Goal: Information Seeking & Learning: Compare options

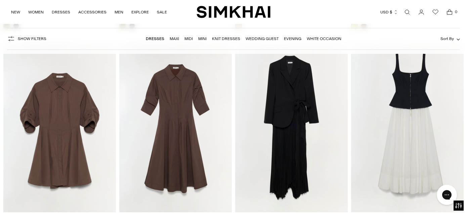
scroll to position [2491, 0]
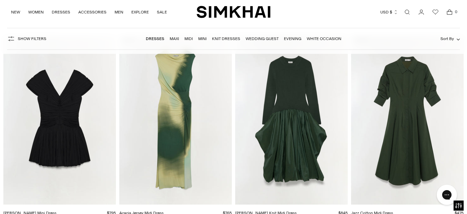
click at [263, 34] on nav "Dresses Maxi Midi Mini Knit Dresses Wedding Guest Evening White Occasion" at bounding box center [244, 39] width 196 height 14
click at [260, 37] on link "Wedding Guest" at bounding box center [262, 38] width 33 height 5
click at [335, 38] on link "White Occasion" at bounding box center [324, 38] width 35 height 5
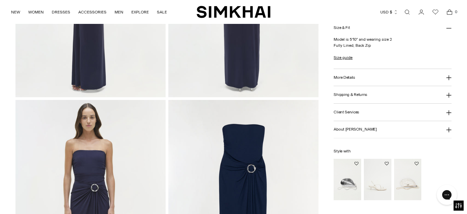
scroll to position [240, 0]
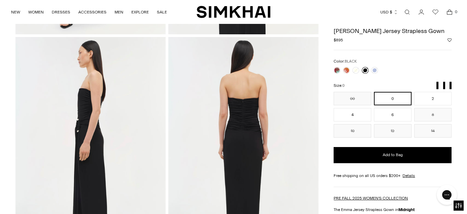
click at [366, 70] on link at bounding box center [365, 70] width 7 height 7
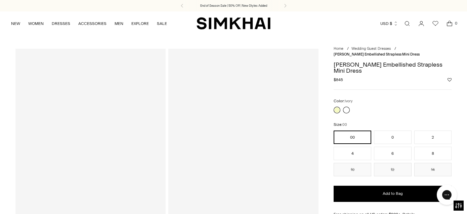
click at [347, 107] on link at bounding box center [346, 110] width 7 height 7
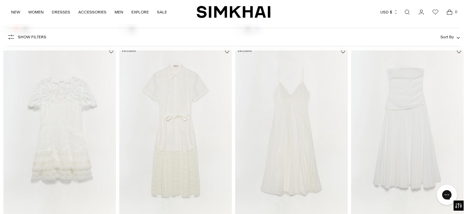
scroll to position [1303, 0]
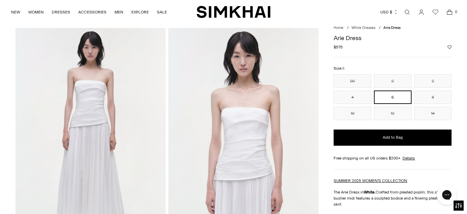
scroll to position [26, 0]
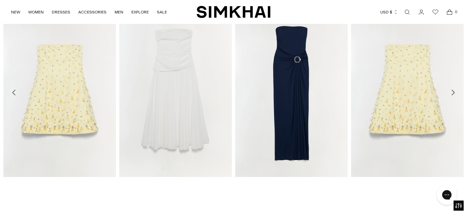
scroll to position [991, 0]
